Goal: Information Seeking & Learning: Learn about a topic

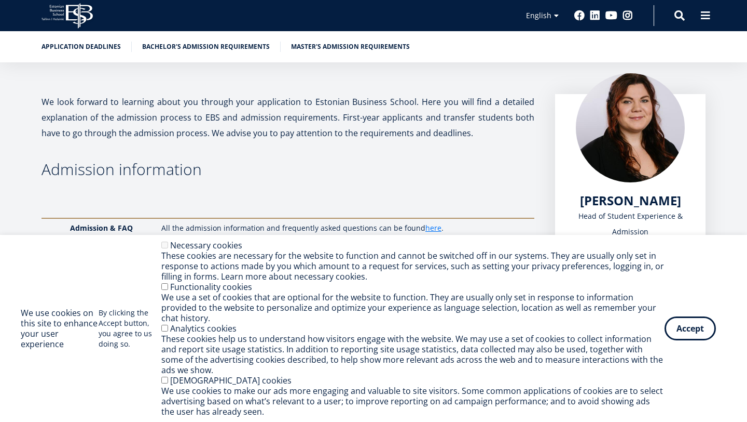
scroll to position [202, 0]
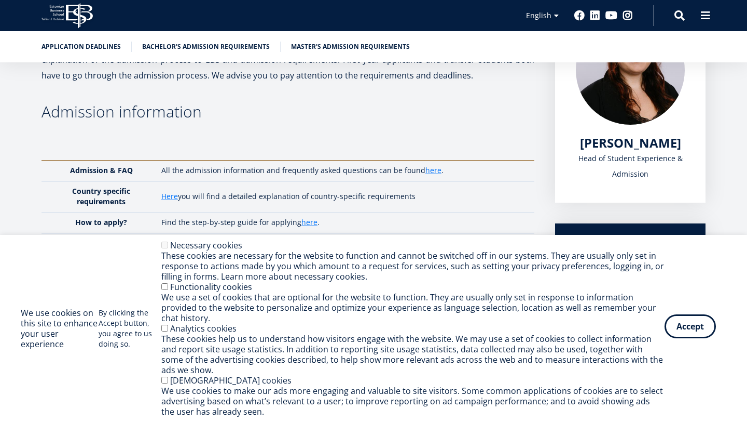
click at [700, 330] on button "Accept" at bounding box center [690, 326] width 51 height 24
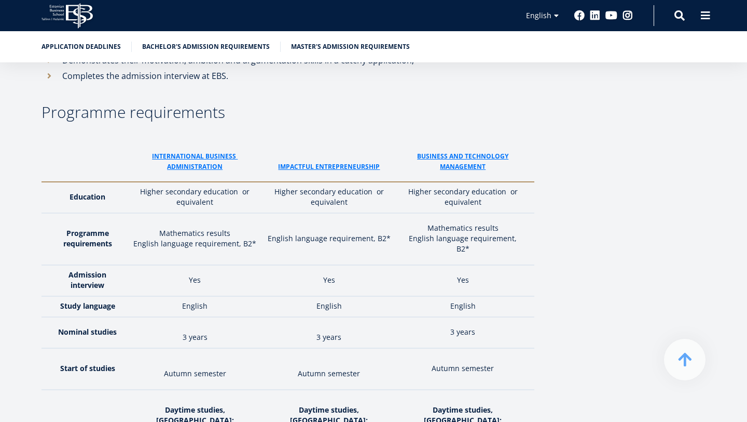
scroll to position [1258, 0]
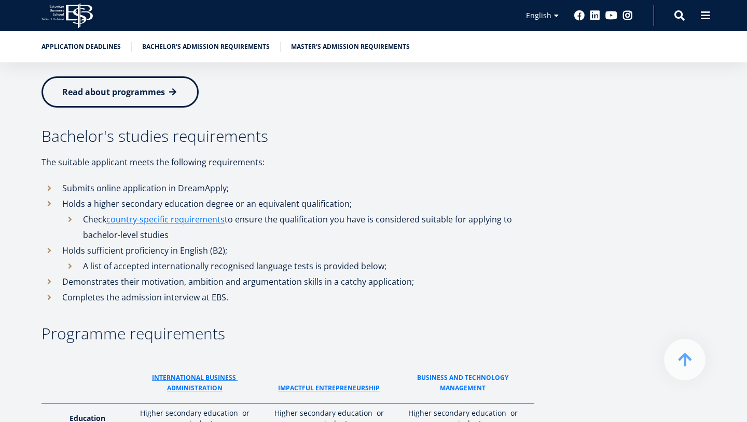
click at [465, 372] on link "Business and Technology Management" at bounding box center [463, 382] width 123 height 21
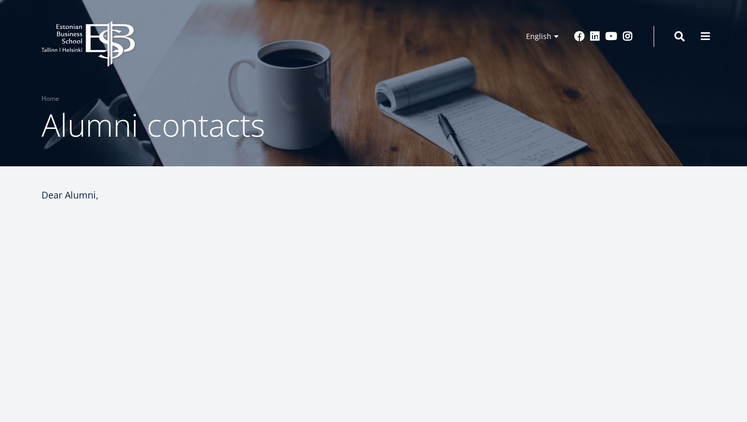
select select "**"
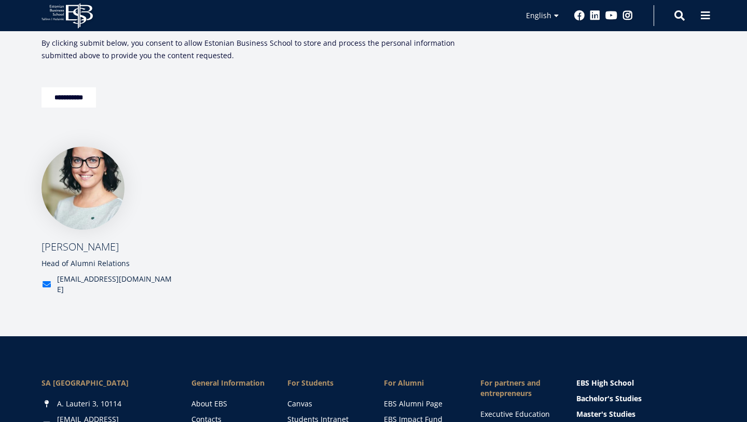
scroll to position [797, 0]
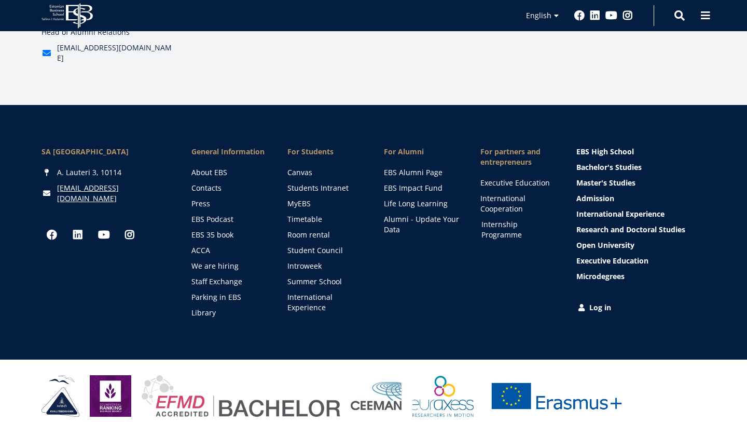
click at [504, 221] on link "Internship Programme" at bounding box center [520, 229] width 76 height 21
